Goal: Task Accomplishment & Management: Manage account settings

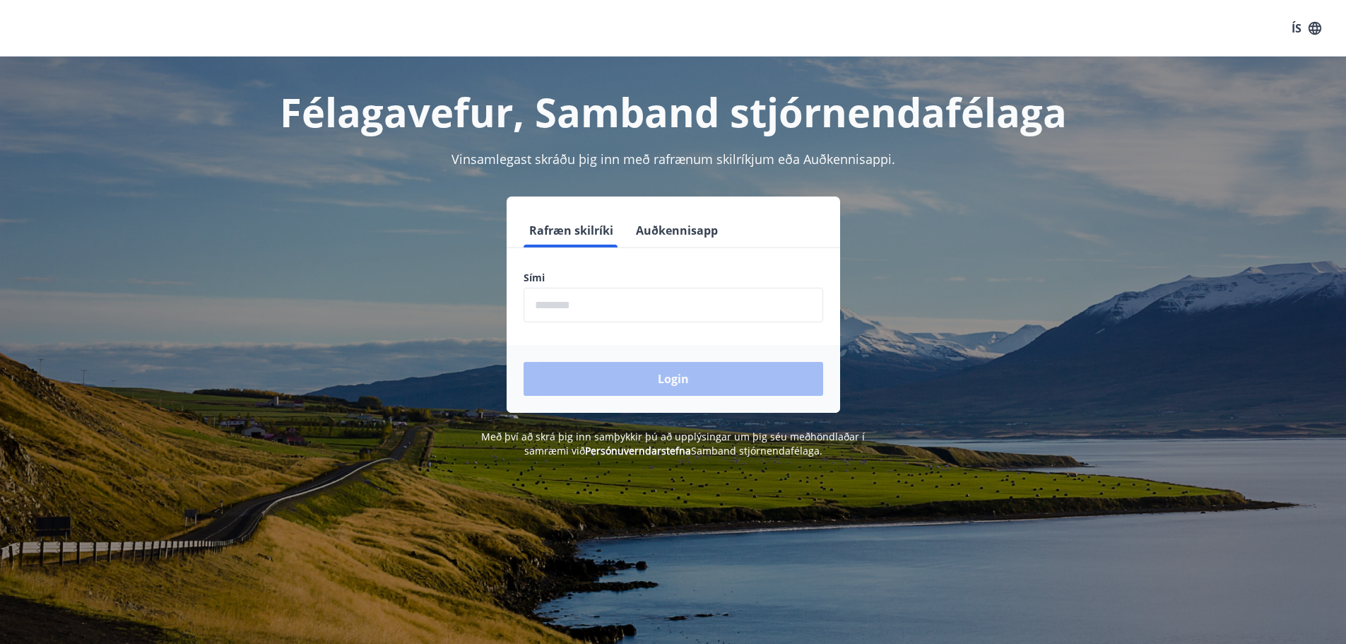
click at [594, 307] on input "phone" at bounding box center [674, 305] width 300 height 35
type input "********"
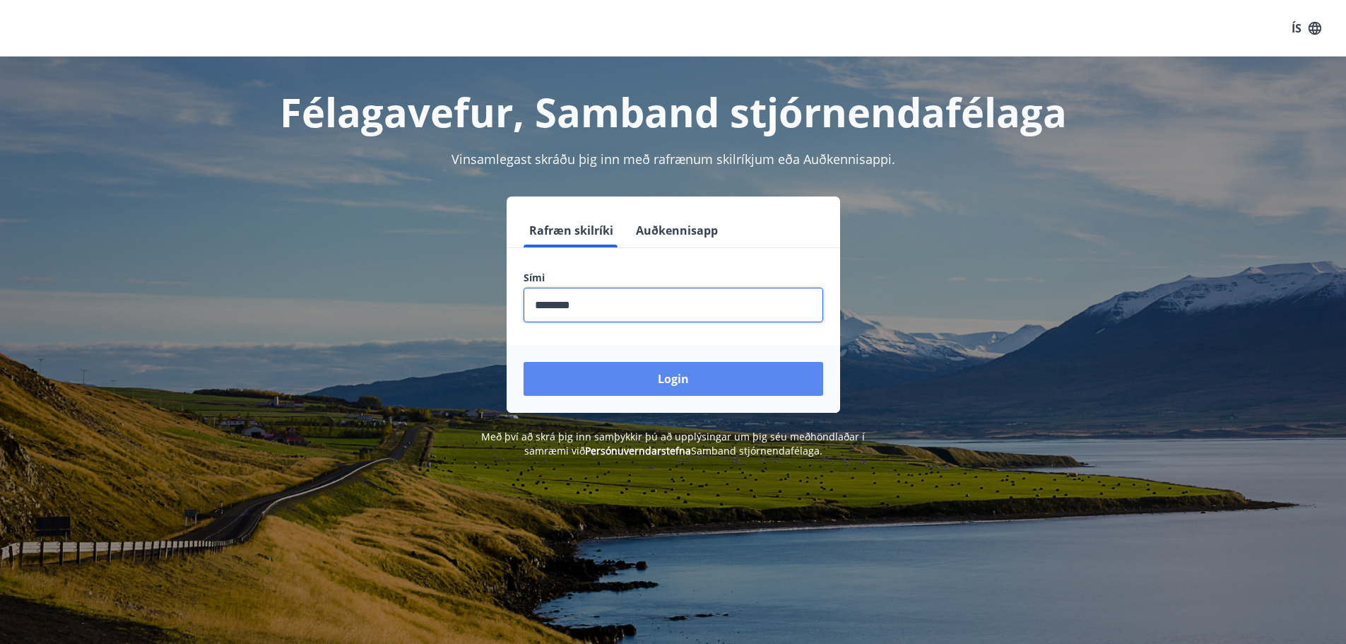
click at [697, 380] on button "Login" at bounding box center [674, 379] width 300 height 34
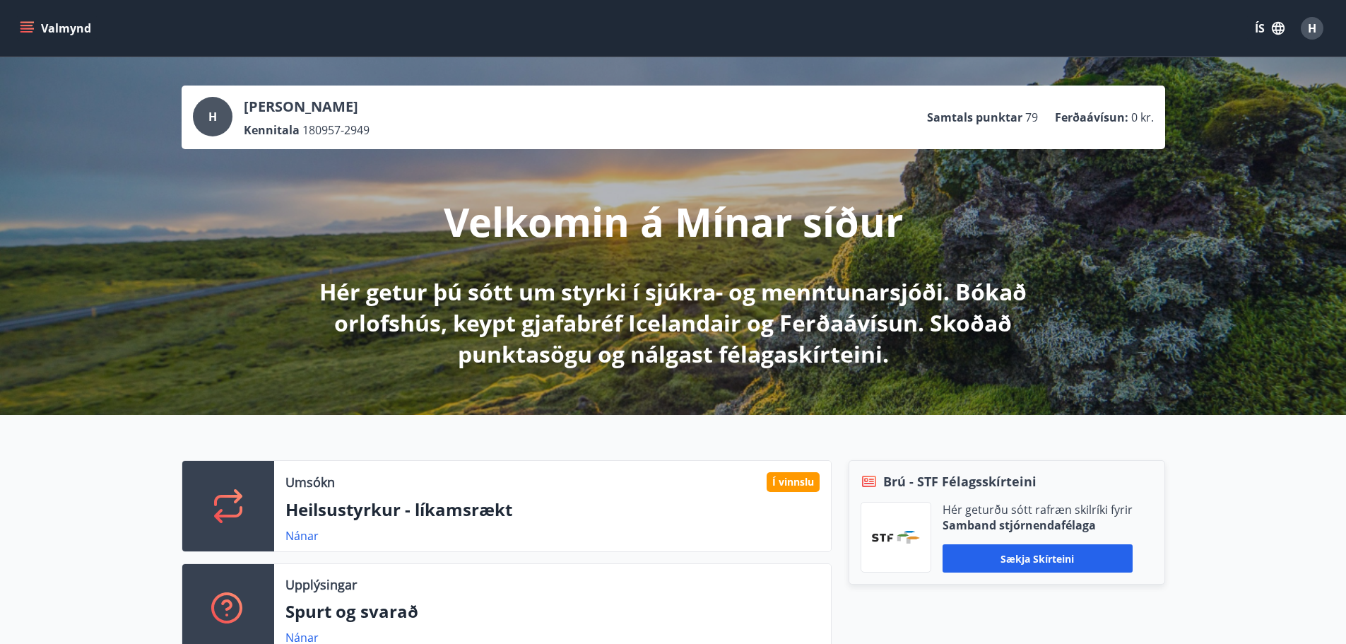
scroll to position [71, 0]
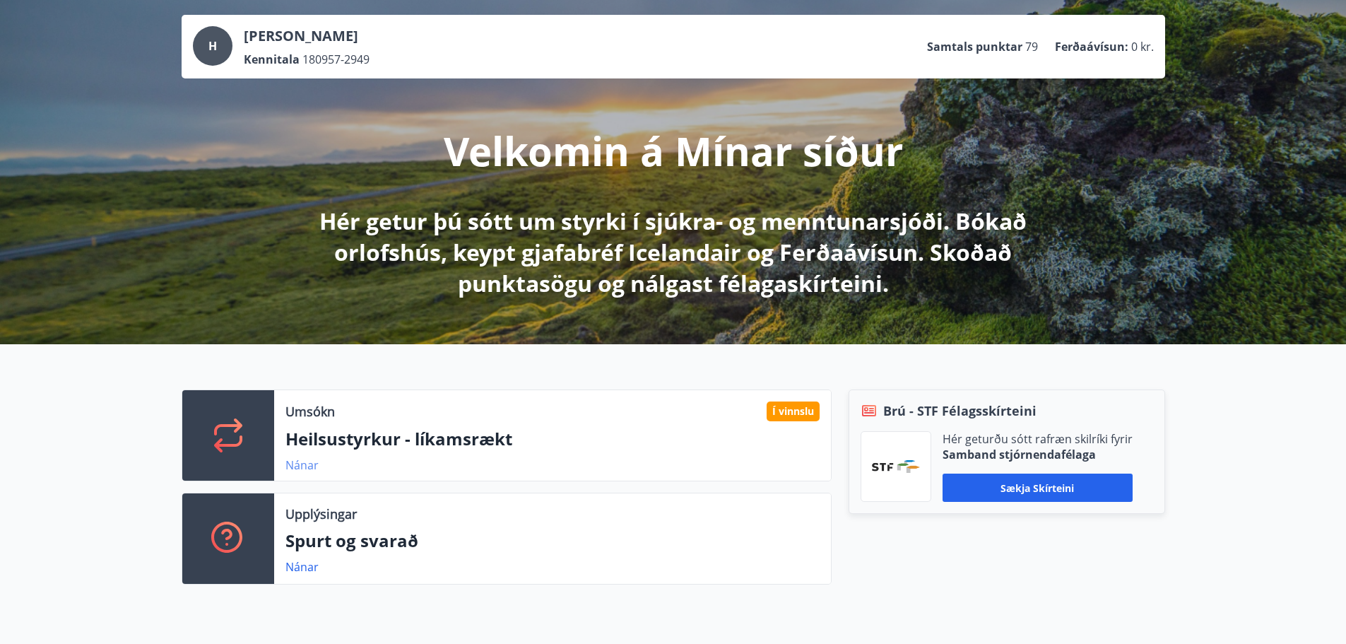
click at [296, 463] on link "Nánar" at bounding box center [302, 465] width 33 height 16
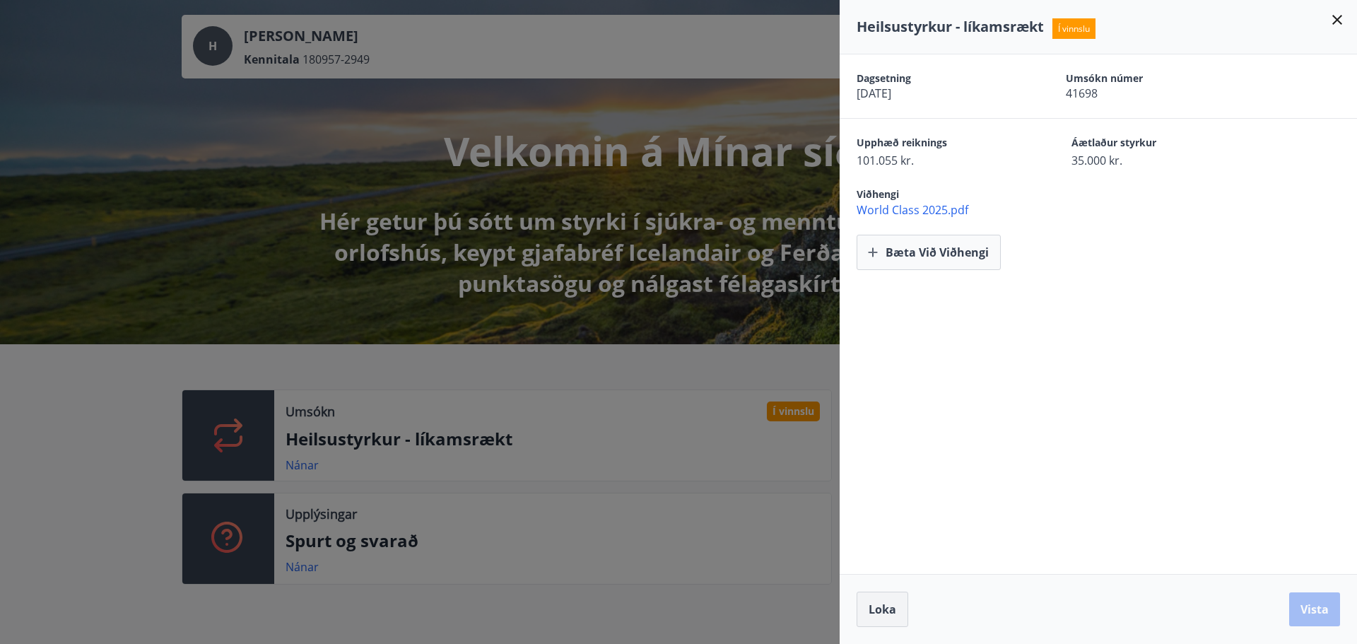
click at [886, 611] on span "Loka" at bounding box center [883, 609] width 28 height 16
